Goal: Use online tool/utility: Utilize a website feature to perform a specific function

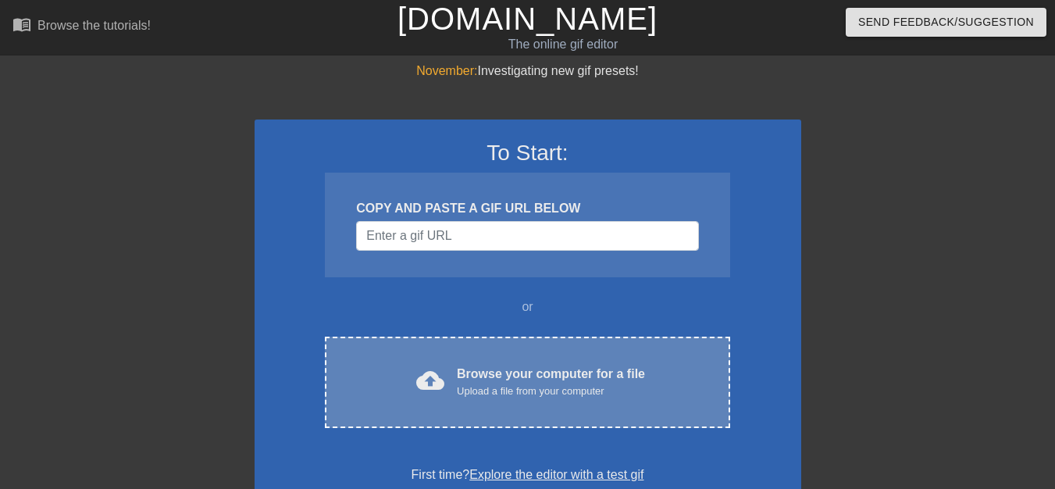
click at [507, 376] on div "Browse your computer for a file Upload a file from your computer" at bounding box center [551, 382] width 188 height 34
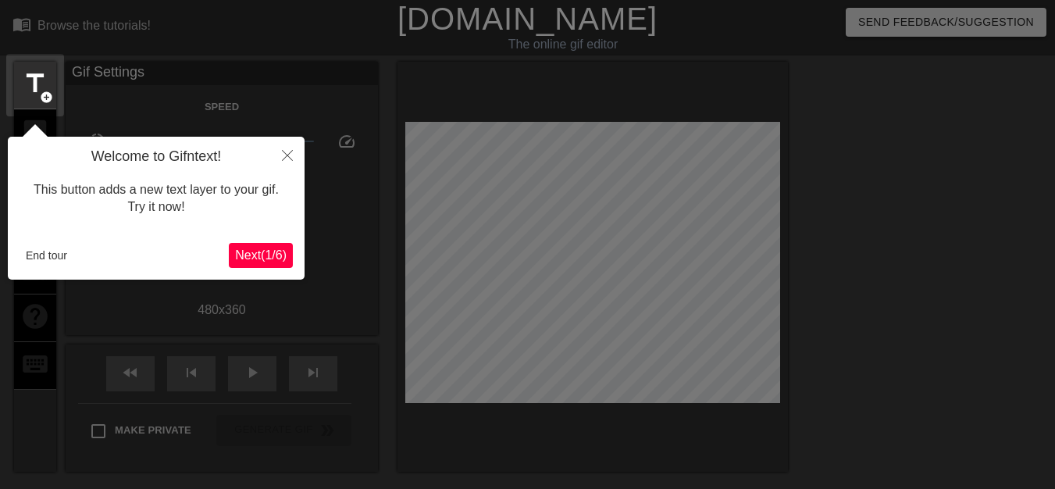
scroll to position [38, 0]
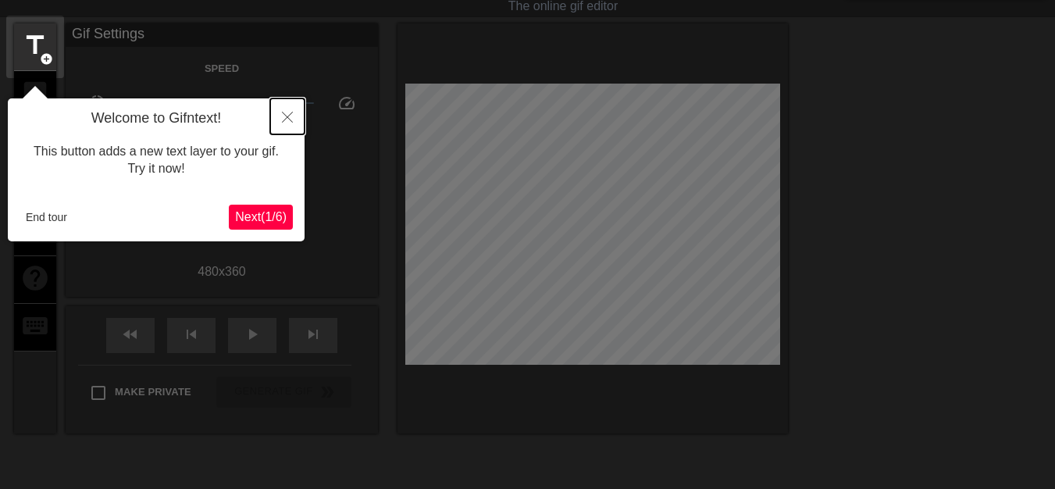
click at [284, 122] on icon "Close" at bounding box center [287, 117] width 11 height 11
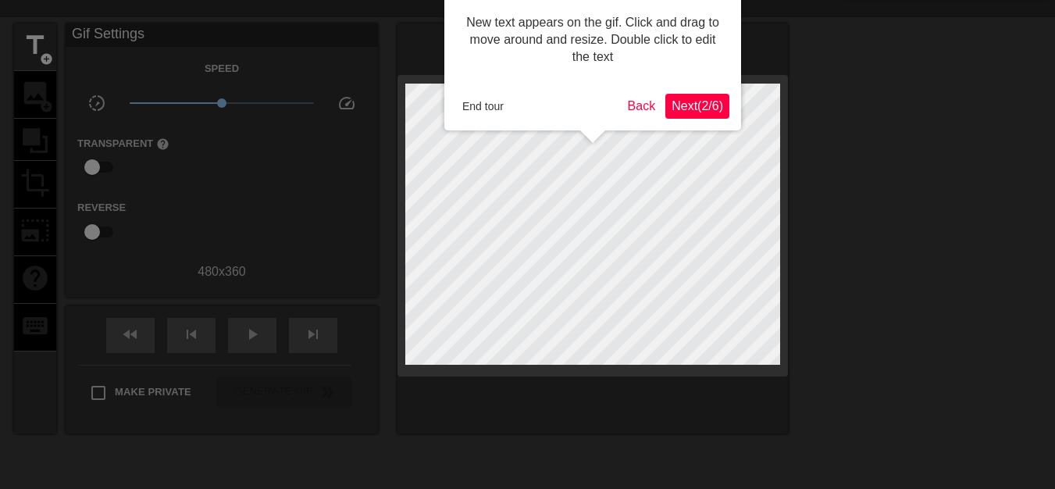
scroll to position [0, 0]
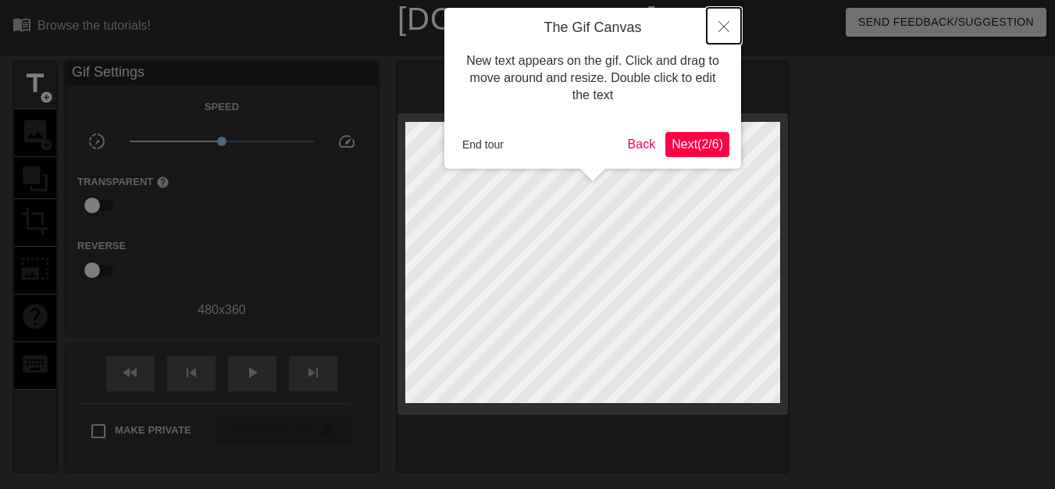
click at [723, 37] on button "Close" at bounding box center [723, 26] width 34 height 36
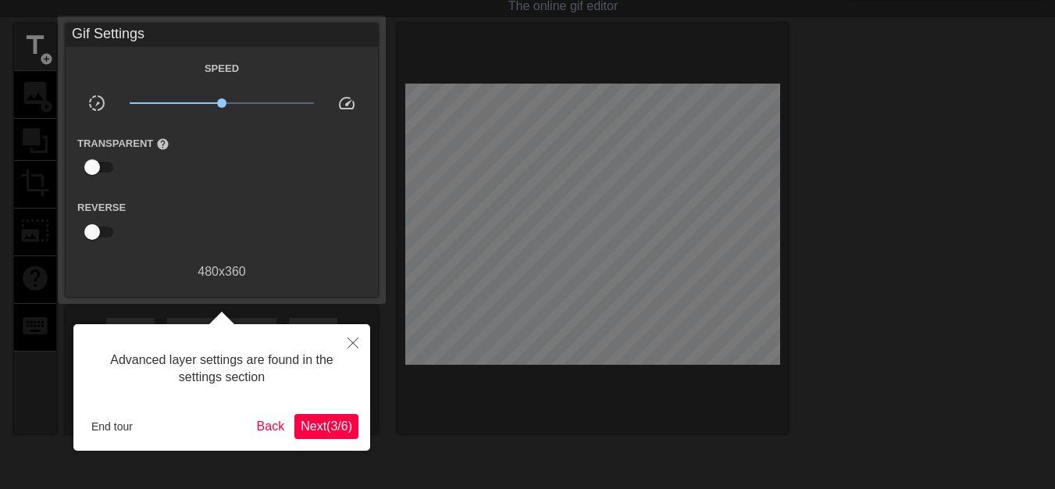
click at [313, 436] on button "Next ( 3 / 6 )" at bounding box center [326, 426] width 64 height 25
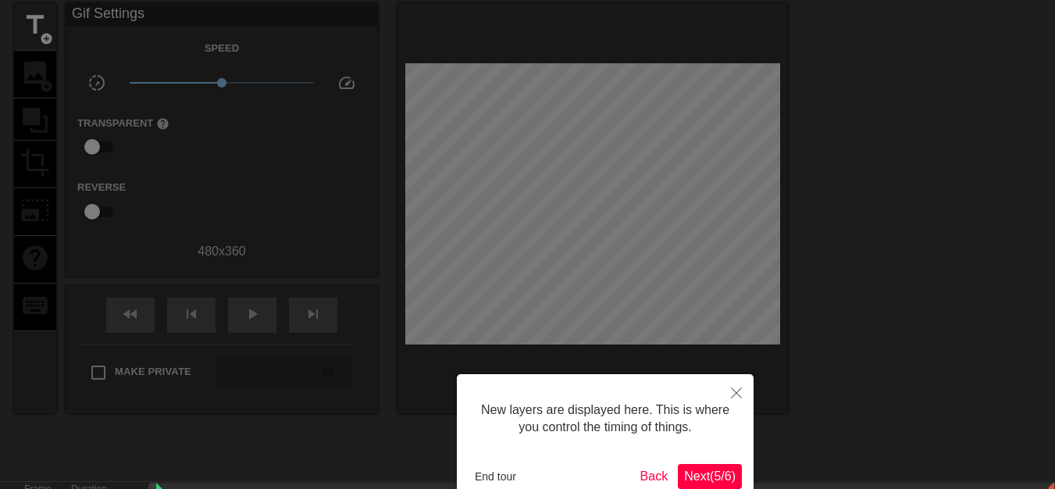
scroll to position [13, 0]
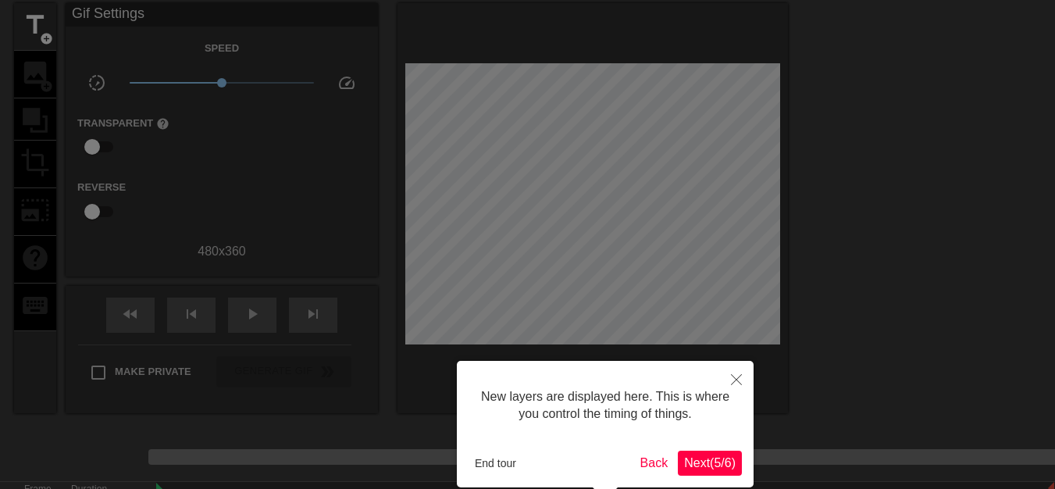
click at [724, 467] on span "Next ( 5 / 6 )" at bounding box center [710, 462] width 52 height 13
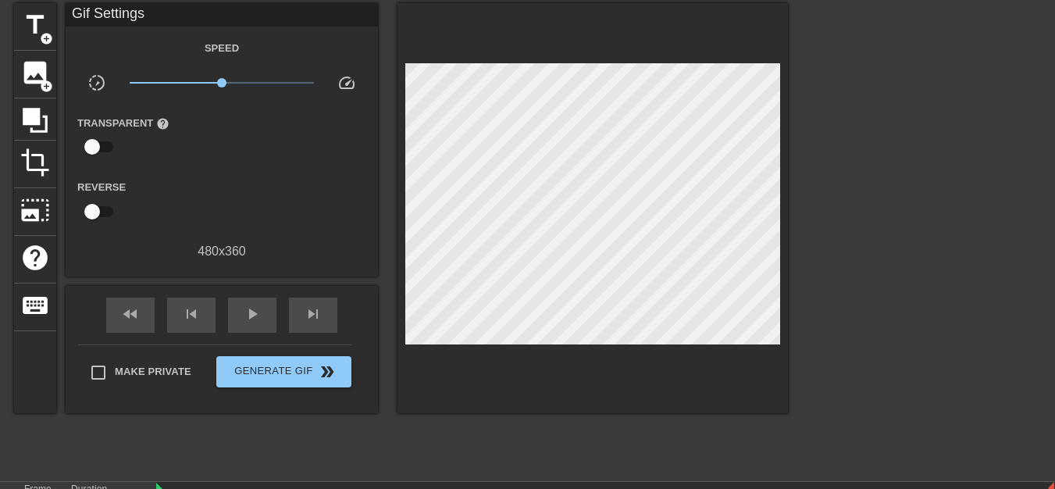
scroll to position [0, 0]
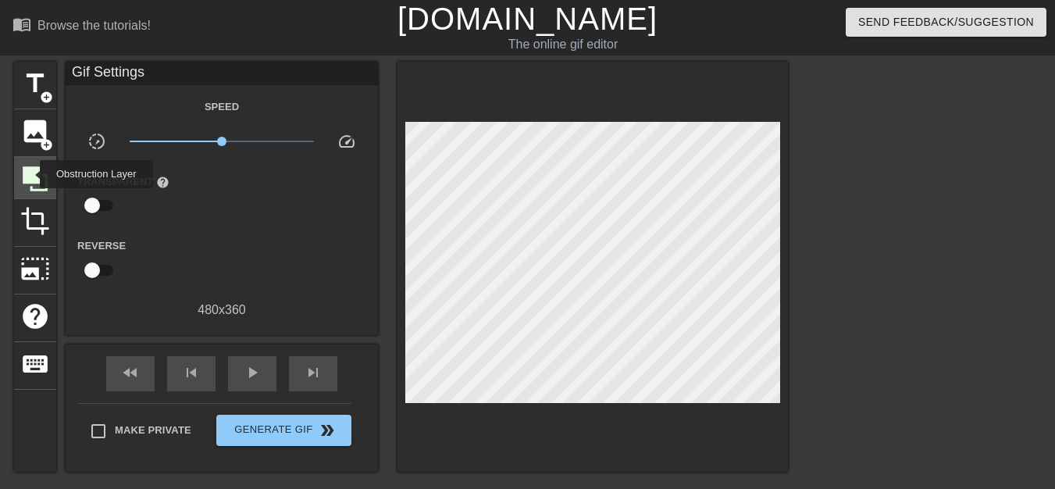
click at [30, 174] on icon at bounding box center [35, 178] width 25 height 25
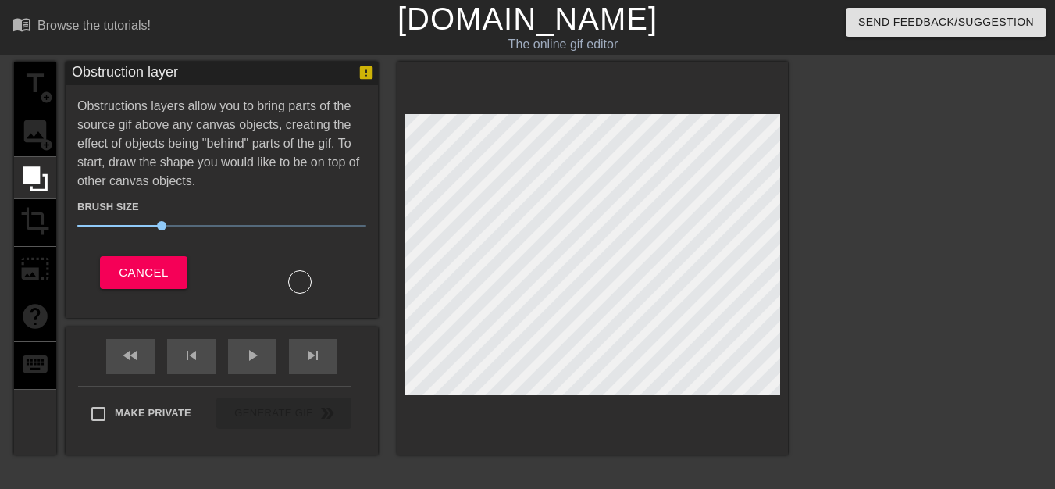
click at [40, 131] on div "title add_circle image add_circle crop photo_size_select_large help keyboard" at bounding box center [35, 258] width 42 height 393
click at [29, 77] on div "title add_circle image add_circle crop photo_size_select_large help keyboard" at bounding box center [35, 258] width 42 height 393
click at [155, 269] on span "Cancel" at bounding box center [143, 272] width 49 height 20
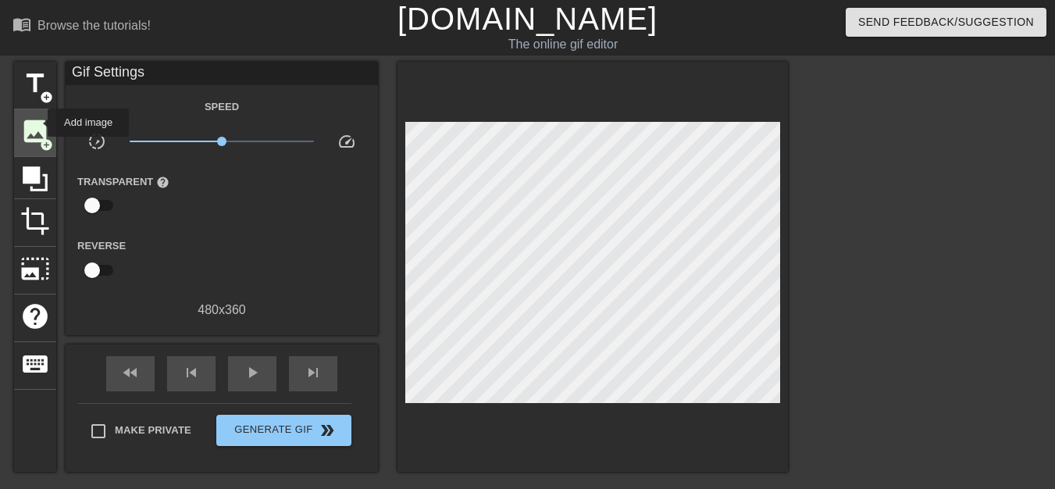
click at [37, 123] on span "image" at bounding box center [35, 131] width 30 height 30
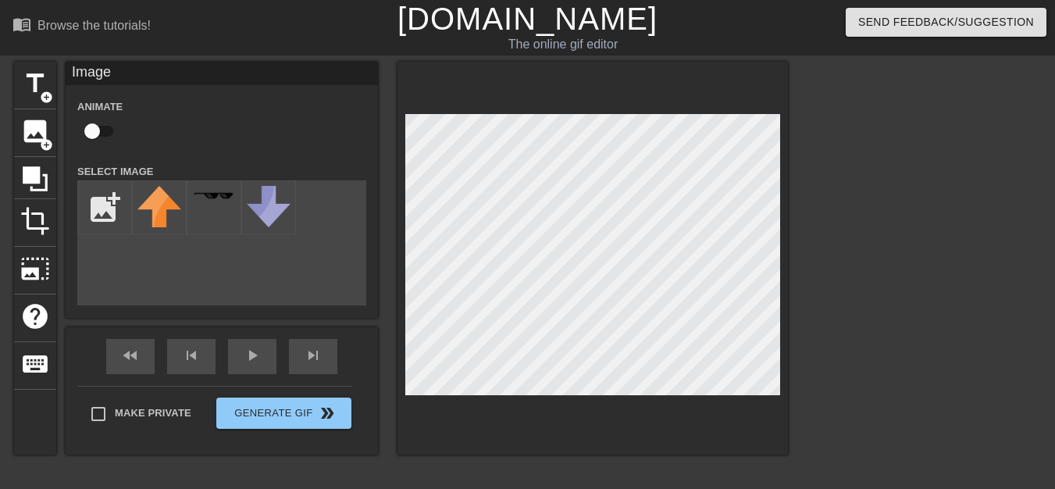
click at [585, 488] on html "menu_book Browse the tutorials! [DOMAIN_NAME] The online gif editor Send Feedba…" at bounding box center [527, 311] width 1055 height 622
click at [31, 349] on span "keyboard" at bounding box center [35, 364] width 30 height 30
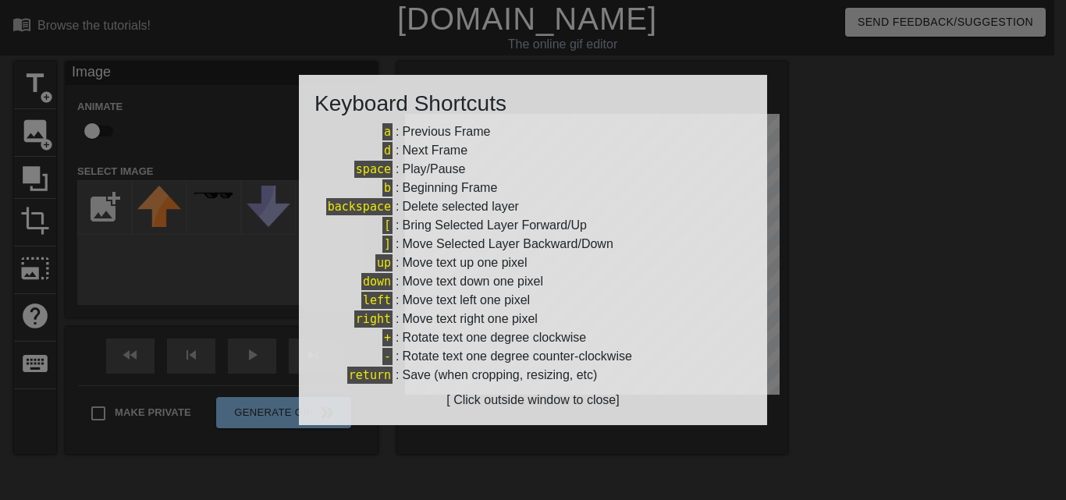
click at [443, 446] on div at bounding box center [533, 250] width 1066 height 500
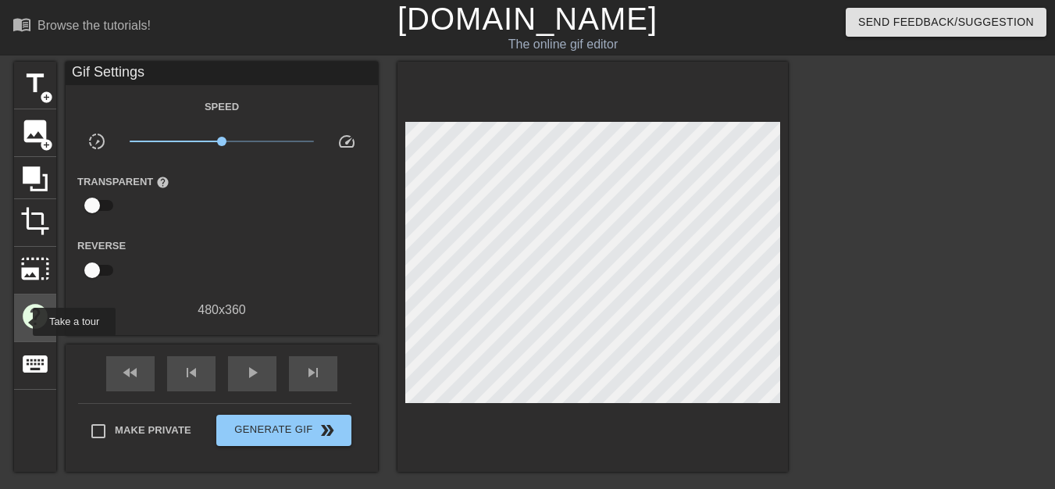
click at [23, 322] on span "help" at bounding box center [35, 316] width 30 height 30
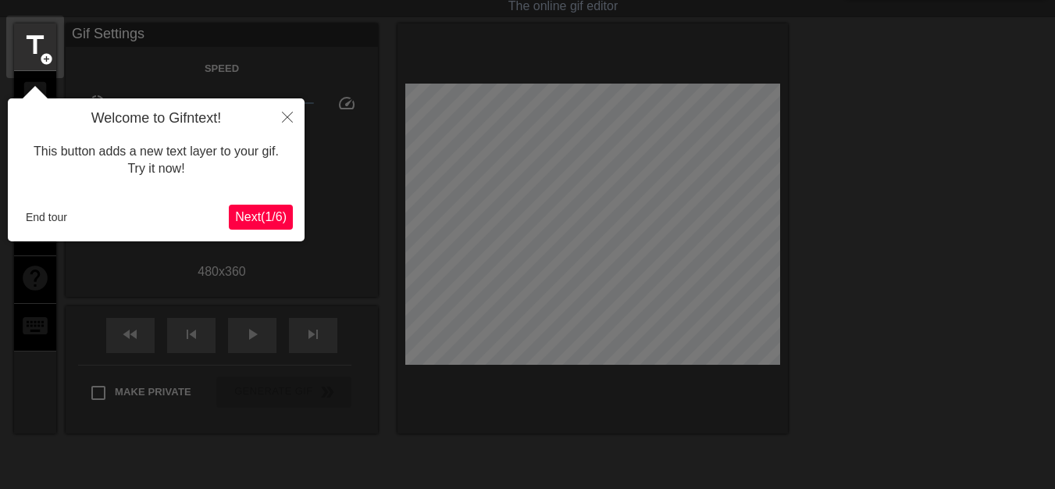
click at [251, 211] on span "Next ( 1 / 6 )" at bounding box center [261, 216] width 52 height 13
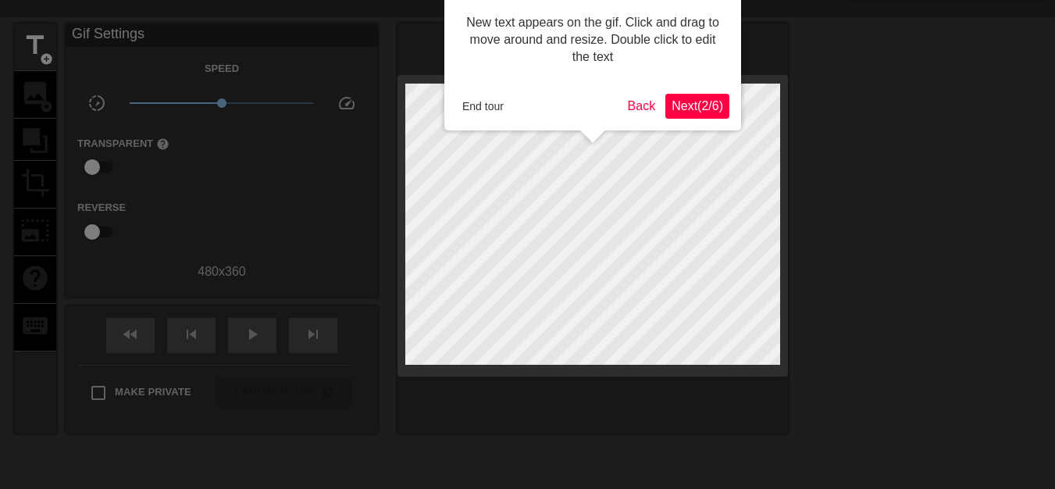
scroll to position [0, 0]
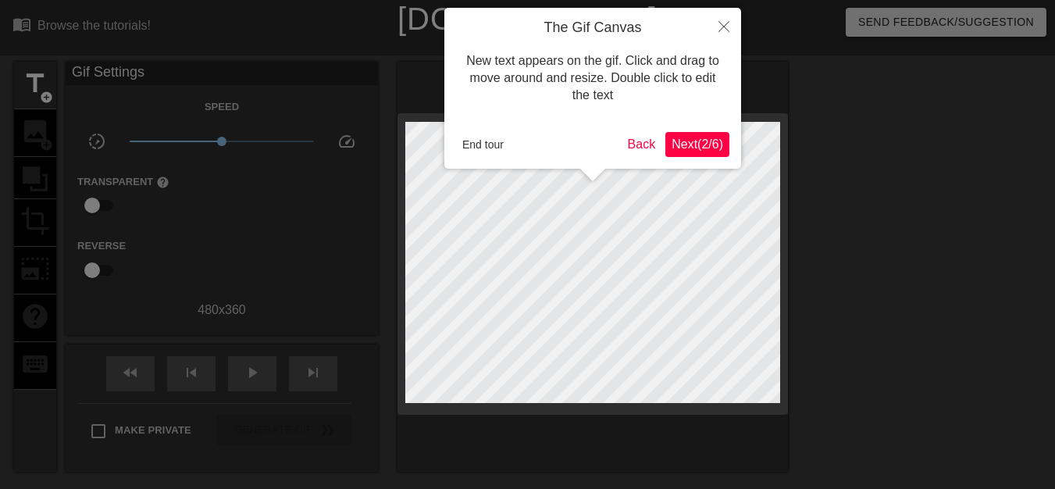
click at [709, 143] on span "Next ( 2 / 6 )" at bounding box center [697, 143] width 52 height 13
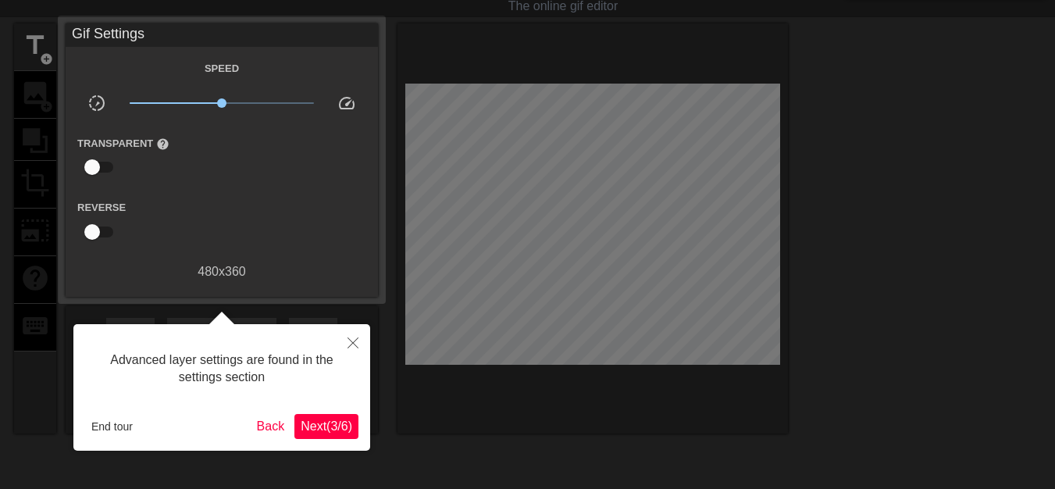
click at [337, 429] on span "Next ( 3 / 6 )" at bounding box center [327, 425] width 52 height 13
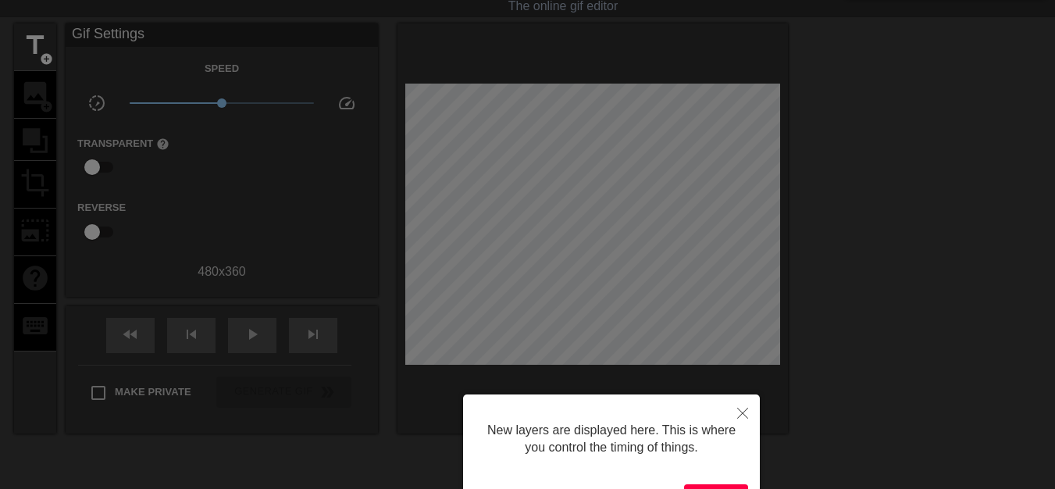
scroll to position [148, 0]
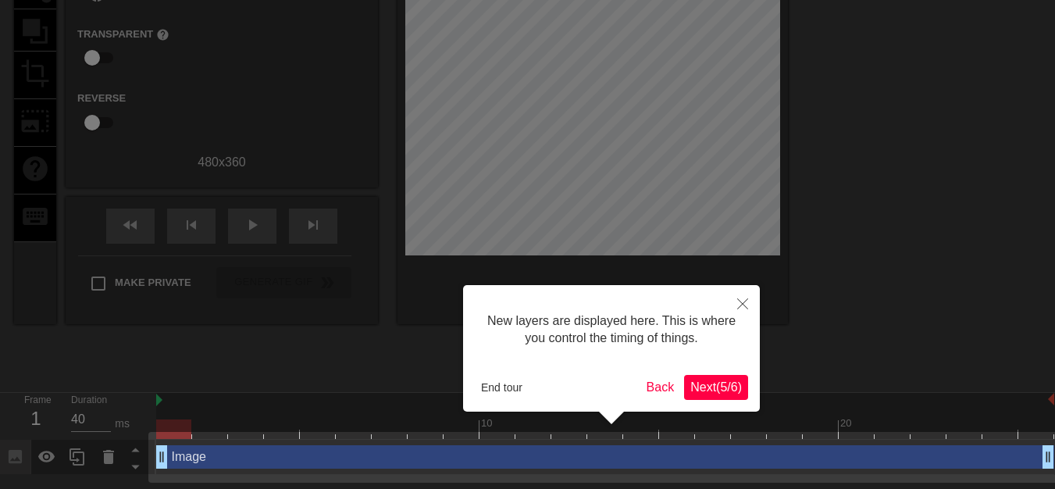
click at [715, 390] on span "Next ( 5 / 6 )" at bounding box center [716, 386] width 52 height 13
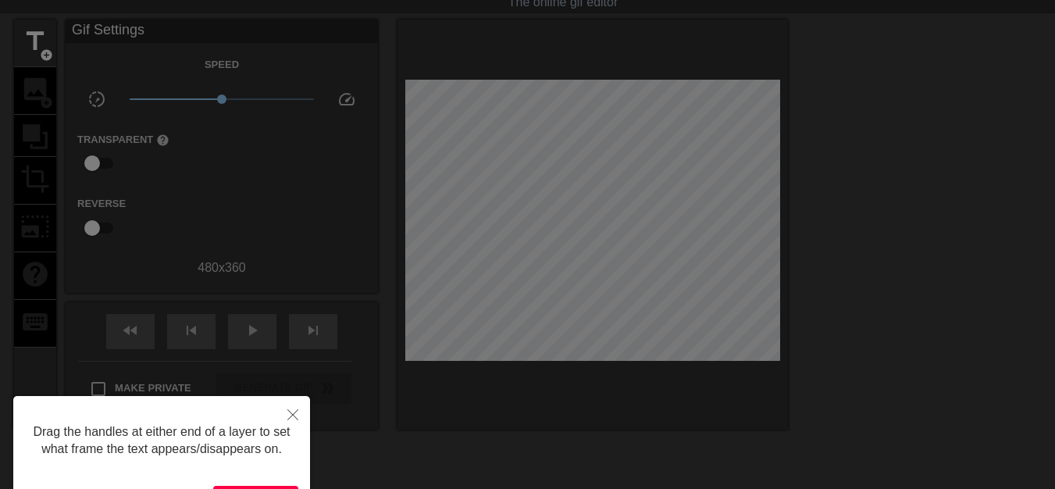
scroll to position [0, 0]
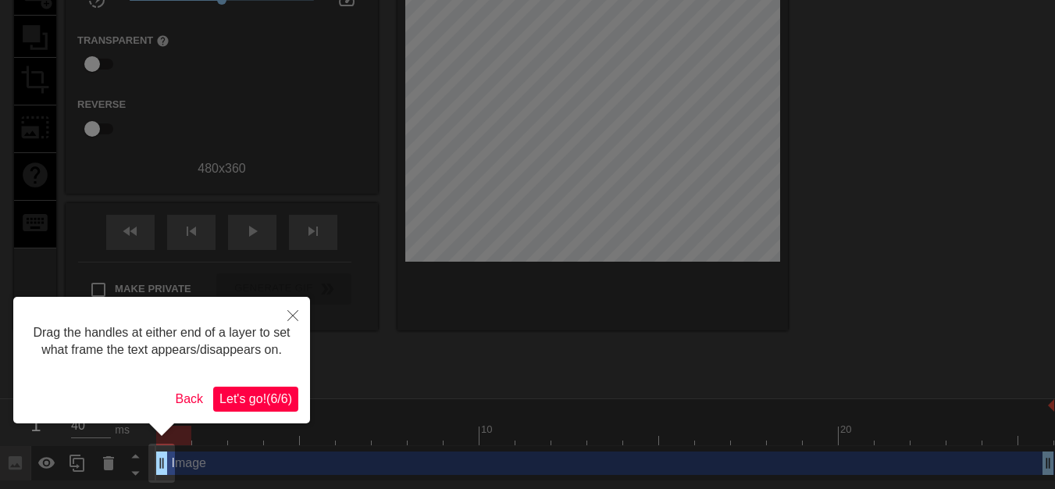
click at [261, 393] on span "Let's go! ( 6 / 6 )" at bounding box center [255, 398] width 73 height 13
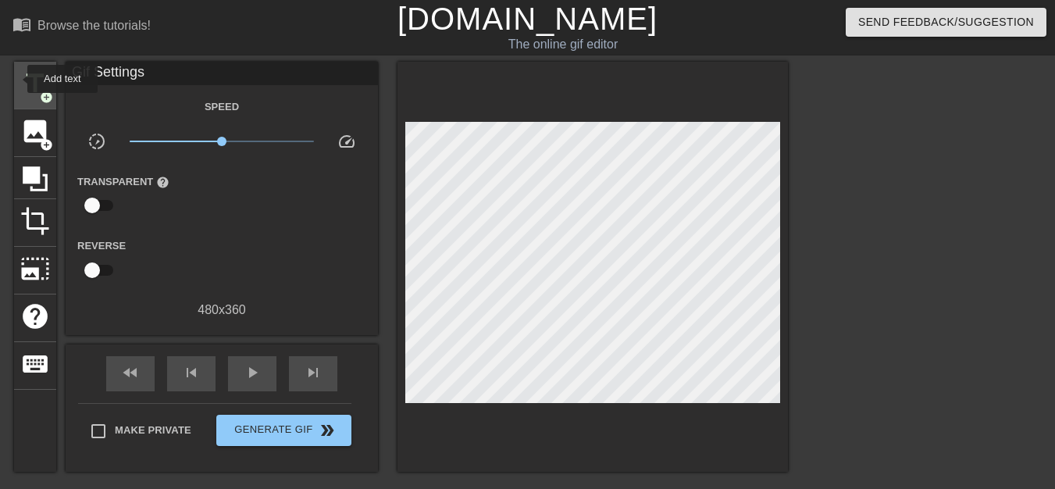
click at [17, 79] on div "title add_circle" at bounding box center [35, 86] width 42 height 48
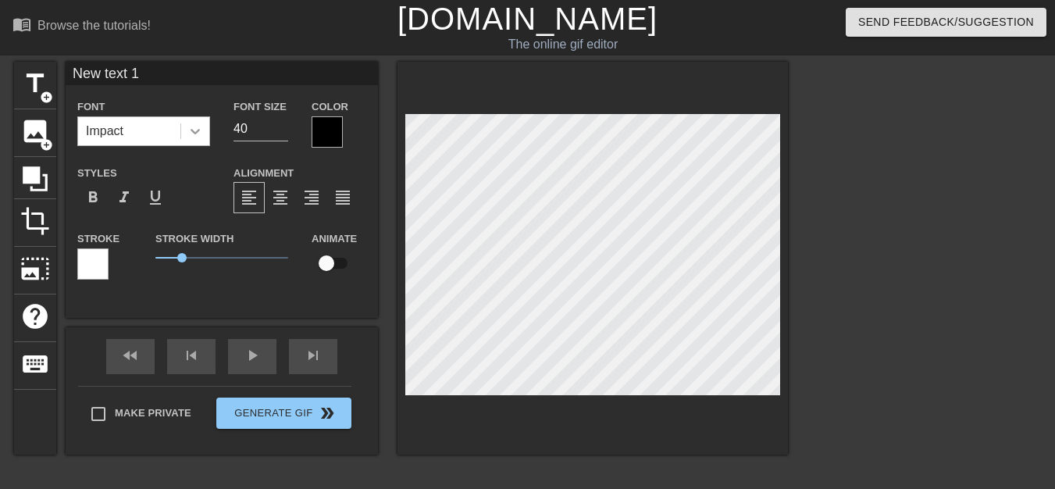
click at [187, 143] on div at bounding box center [195, 131] width 28 height 28
click at [194, 140] on div at bounding box center [195, 131] width 28 height 28
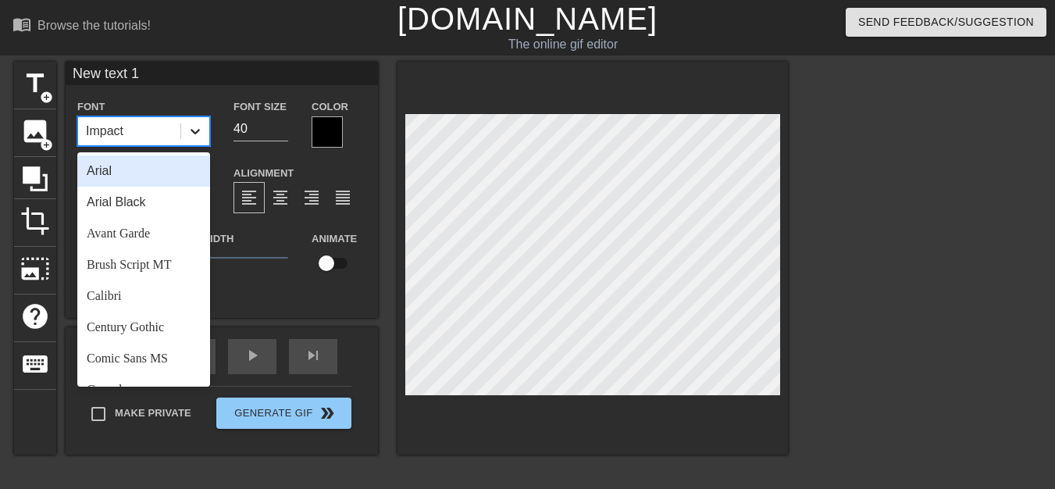
click at [200, 137] on icon at bounding box center [195, 131] width 16 height 16
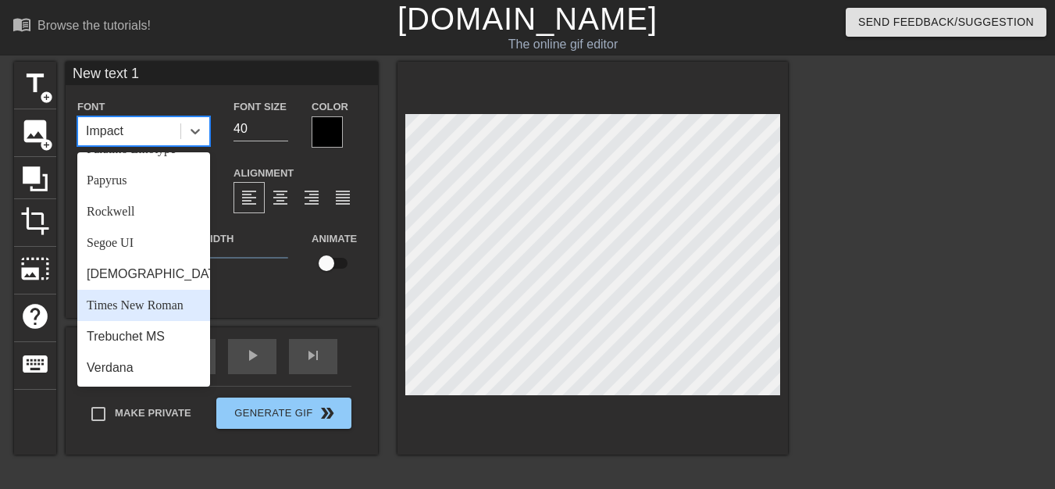
scroll to position [559, 0]
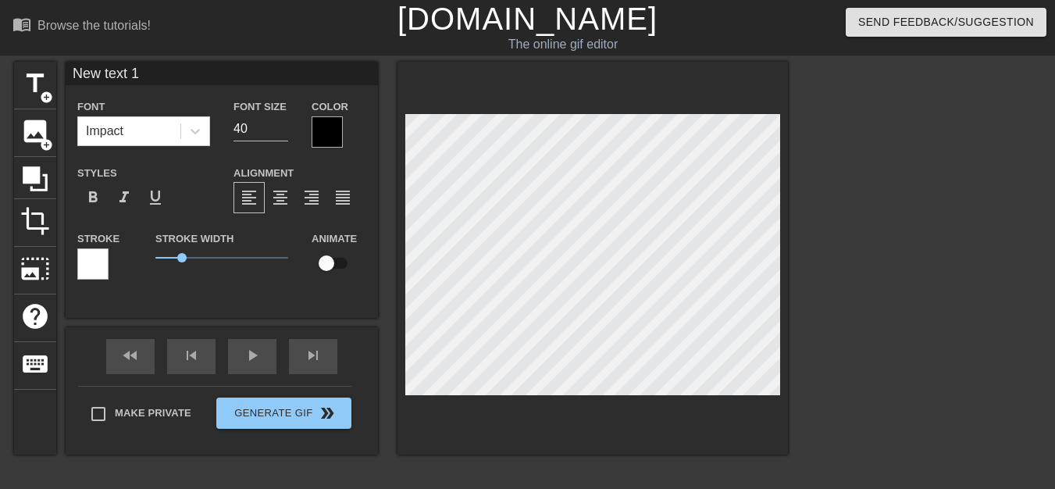
click at [299, 304] on div "New text 1 Font Impact Font Size 40 Color Styles format_bold format_italic form…" at bounding box center [222, 190] width 312 height 256
click at [592, 488] on html "menu_book Browse the tutorials! [DOMAIN_NAME] The online gif editor Send Feedba…" at bounding box center [527, 328] width 1055 height 657
